Goal: Transaction & Acquisition: Purchase product/service

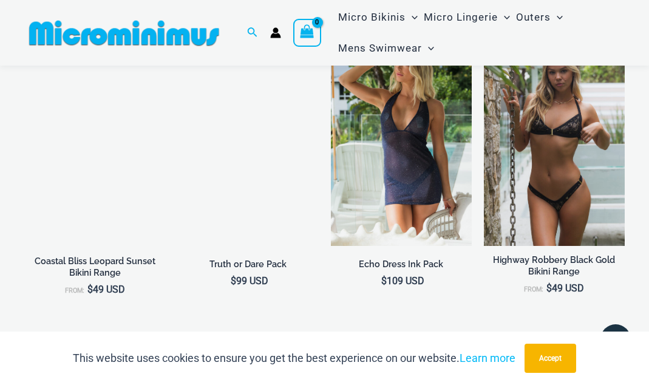
scroll to position [899, 0]
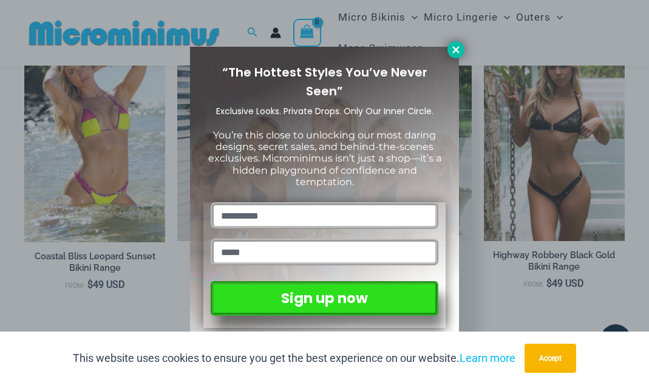
click at [454, 48] on icon at bounding box center [456, 49] width 7 height 7
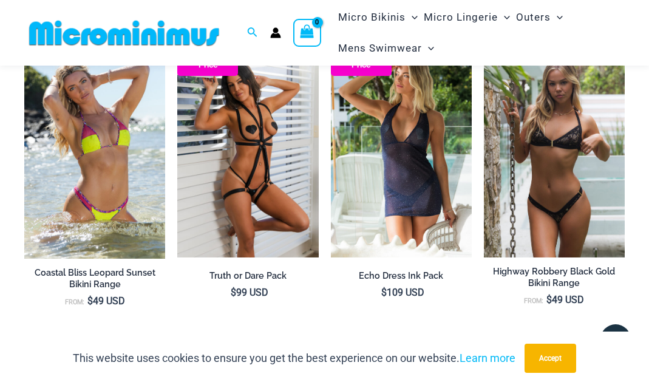
scroll to position [885, 0]
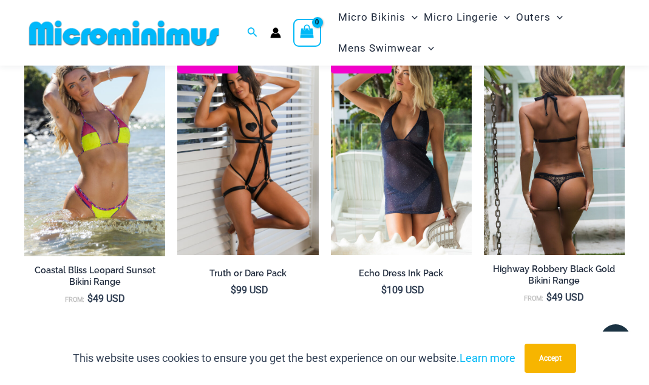
click at [527, 145] on img at bounding box center [554, 148] width 141 height 211
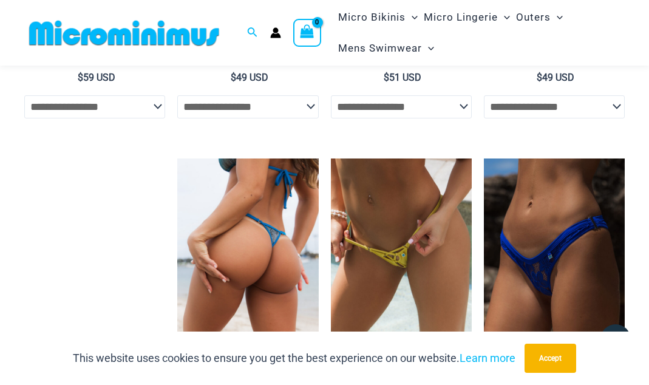
scroll to position [2786, 0]
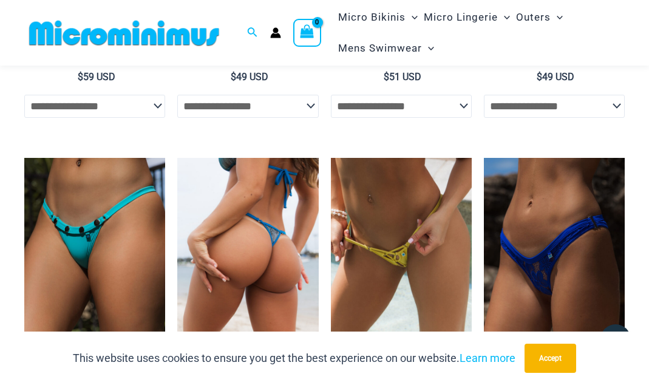
click at [291, 158] on img at bounding box center [247, 263] width 141 height 211
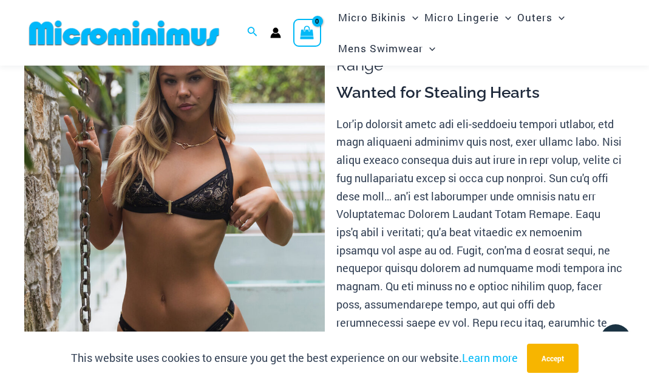
scroll to position [97, 0]
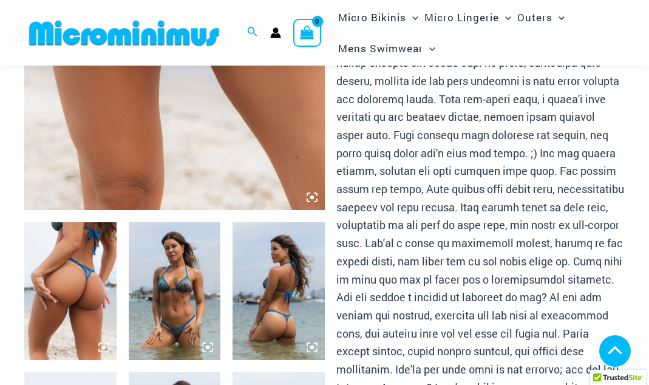
scroll to position [373, 0]
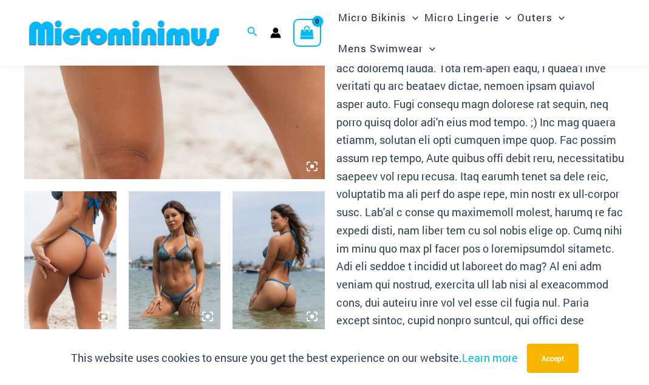
click at [194, 258] on img at bounding box center [175, 260] width 92 height 138
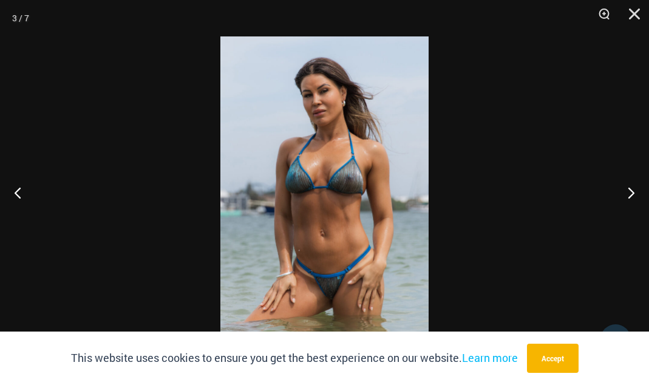
click at [303, 214] on img at bounding box center [325, 192] width 208 height 312
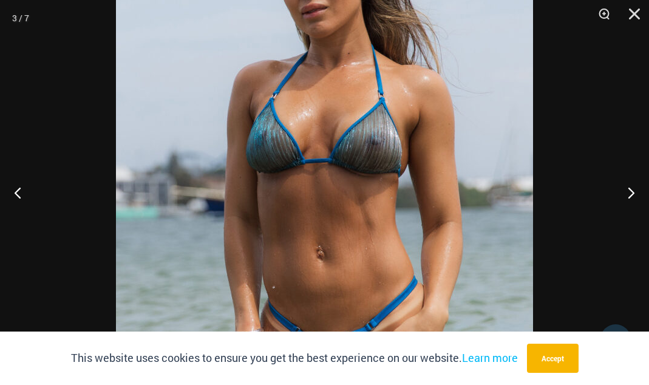
click at [303, 214] on img at bounding box center [324, 171] width 417 height 626
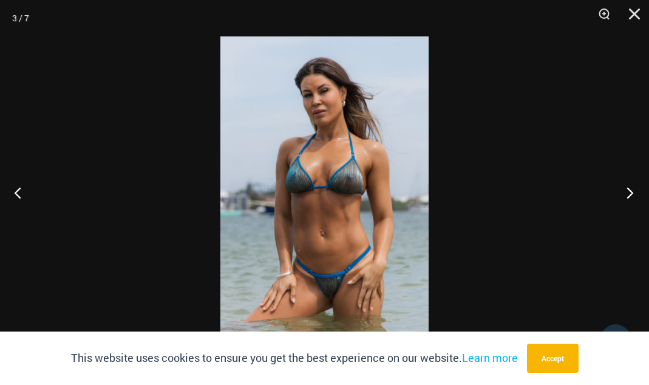
click at [630, 190] on button "Next" at bounding box center [627, 192] width 46 height 61
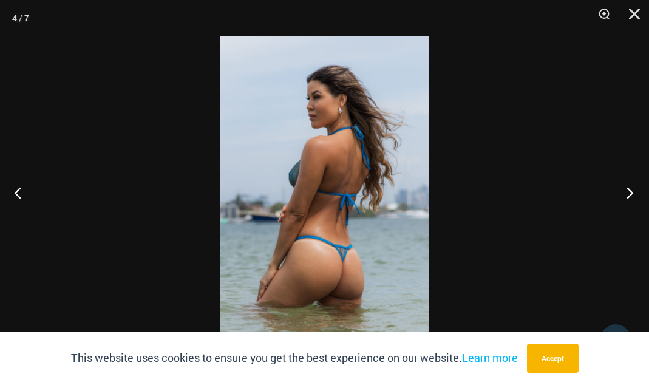
click at [630, 190] on button "Next" at bounding box center [627, 192] width 46 height 61
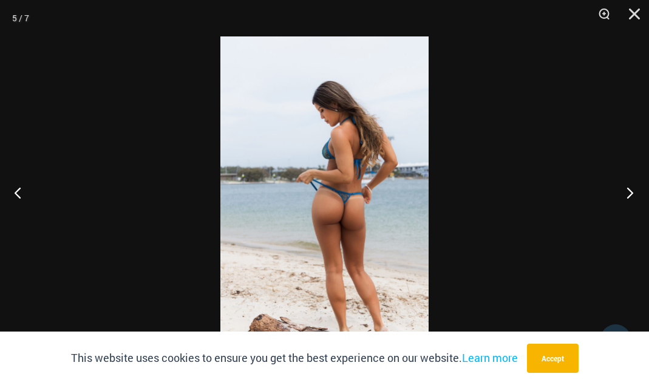
click at [630, 190] on button "Next" at bounding box center [627, 192] width 46 height 61
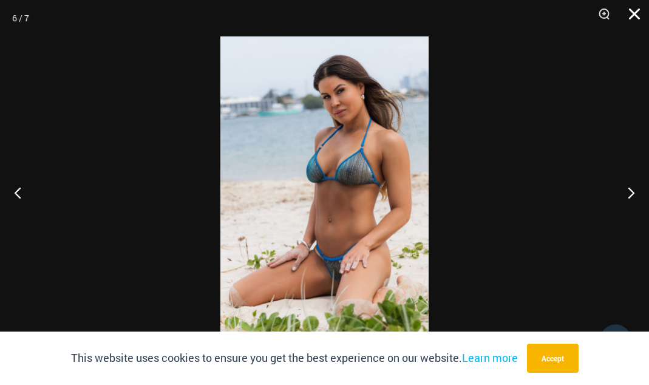
click at [631, 12] on button "Close" at bounding box center [630, 18] width 30 height 36
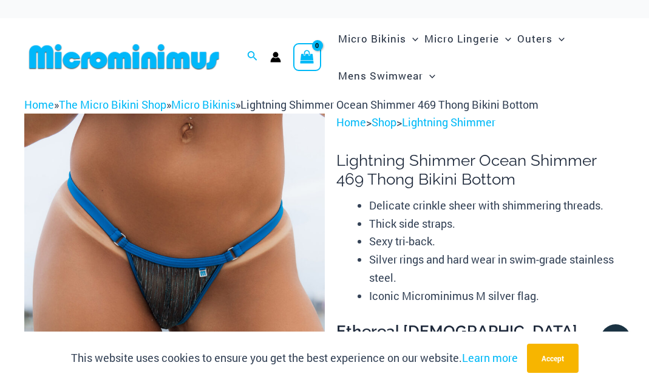
scroll to position [0, 0]
